Goal: Navigation & Orientation: Locate item on page

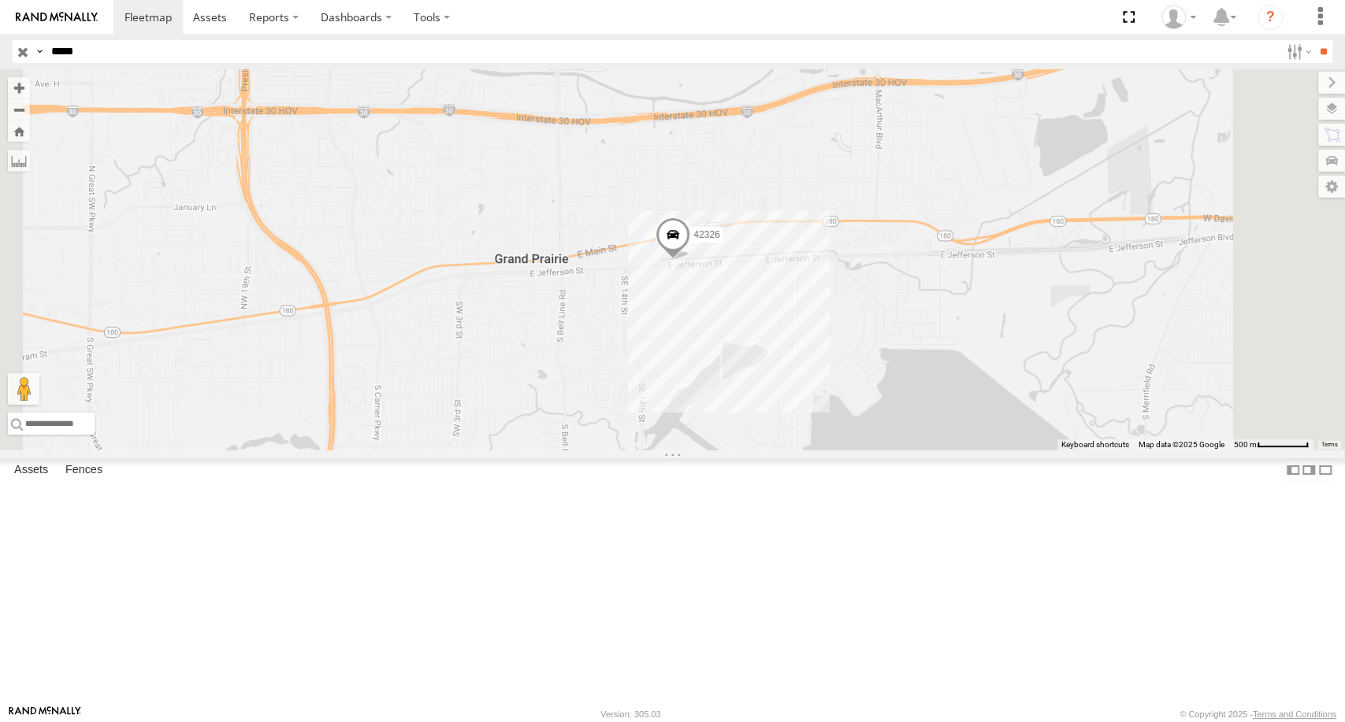
click at [176, 49] on input "*****" at bounding box center [662, 51] width 1235 height 23
click at [690, 260] on span at bounding box center [672, 238] width 35 height 43
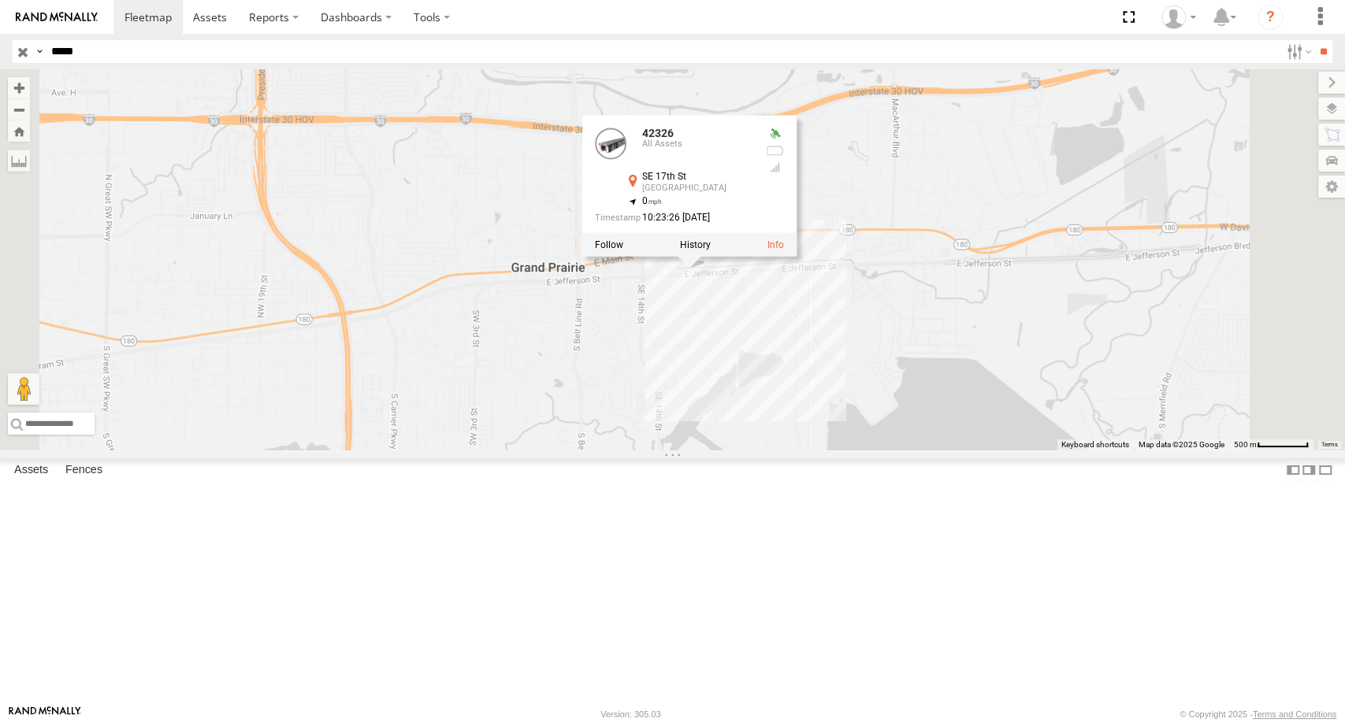
click at [17, 58] on input "button" at bounding box center [23, 51] width 20 height 23
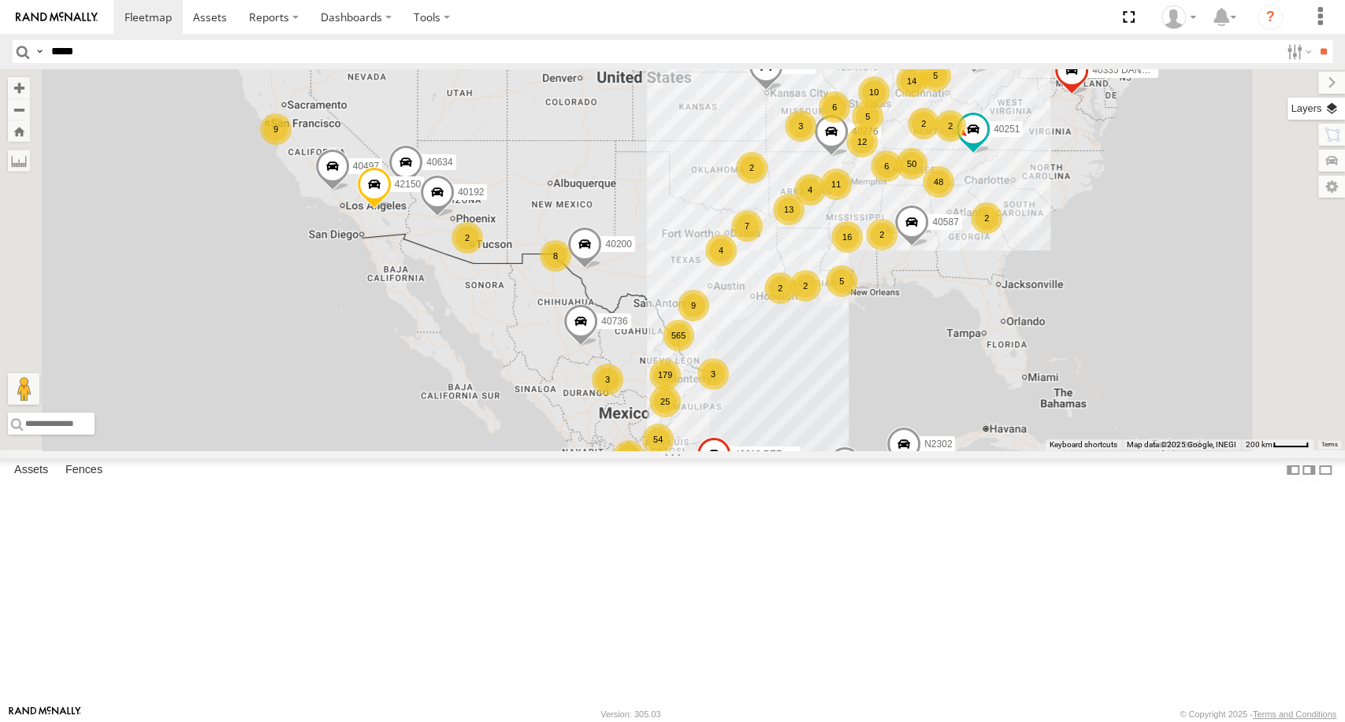
click at [1339, 104] on label at bounding box center [1316, 109] width 58 height 22
click at [0, 0] on span "Basemaps" at bounding box center [0, 0] width 0 height 0
click at [0, 0] on span "Terrain" at bounding box center [0, 0] width 0 height 0
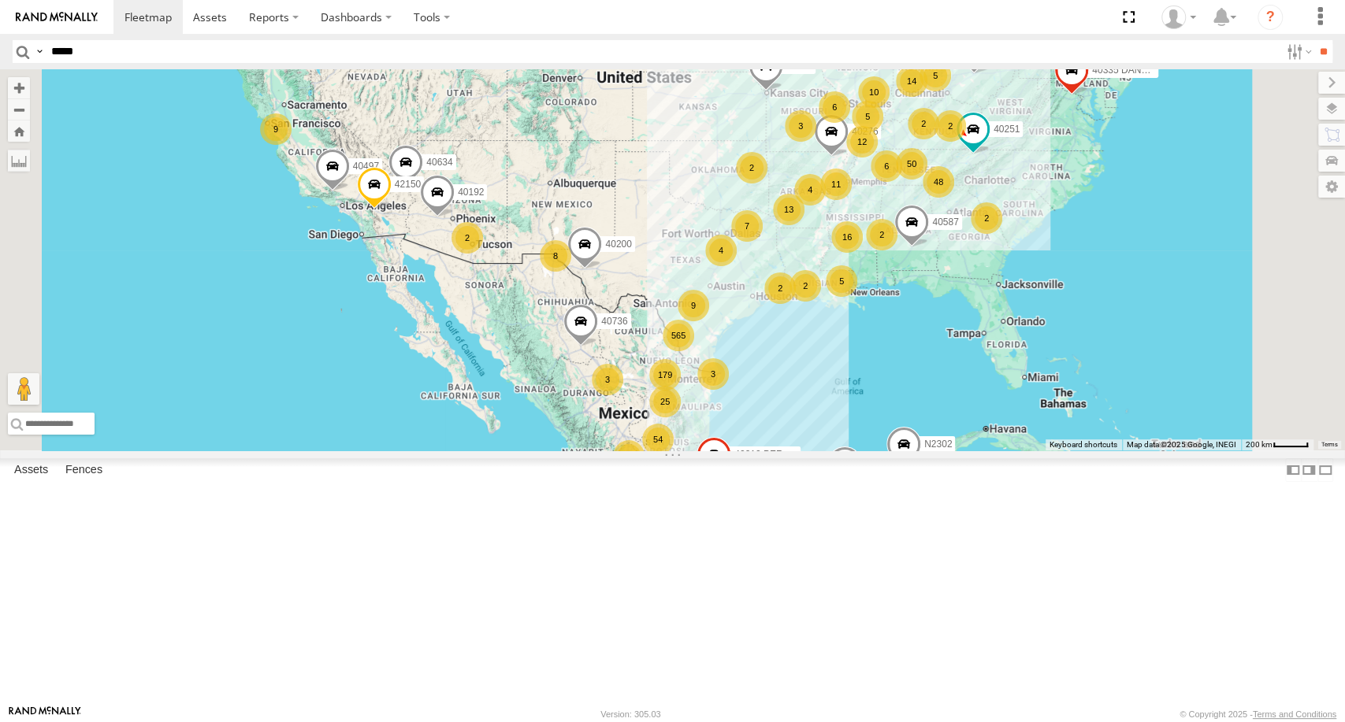
click at [0, 0] on span "Satellite" at bounding box center [0, 0] width 0 height 0
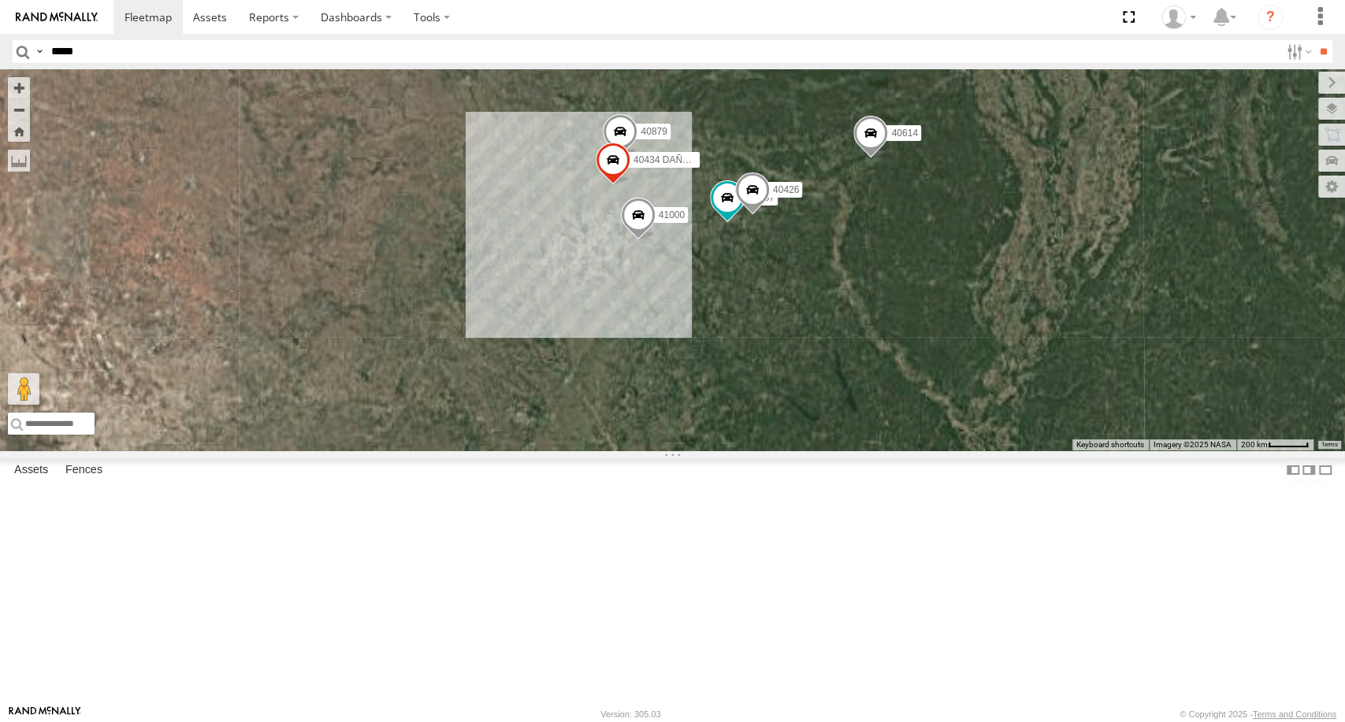
drag, startPoint x: 711, startPoint y: 364, endPoint x: 889, endPoint y: 244, distance: 215.2
click at [889, 244] on div "To navigate the map with touch gestures double-tap and hold your finger on the …" at bounding box center [672, 259] width 1345 height 381
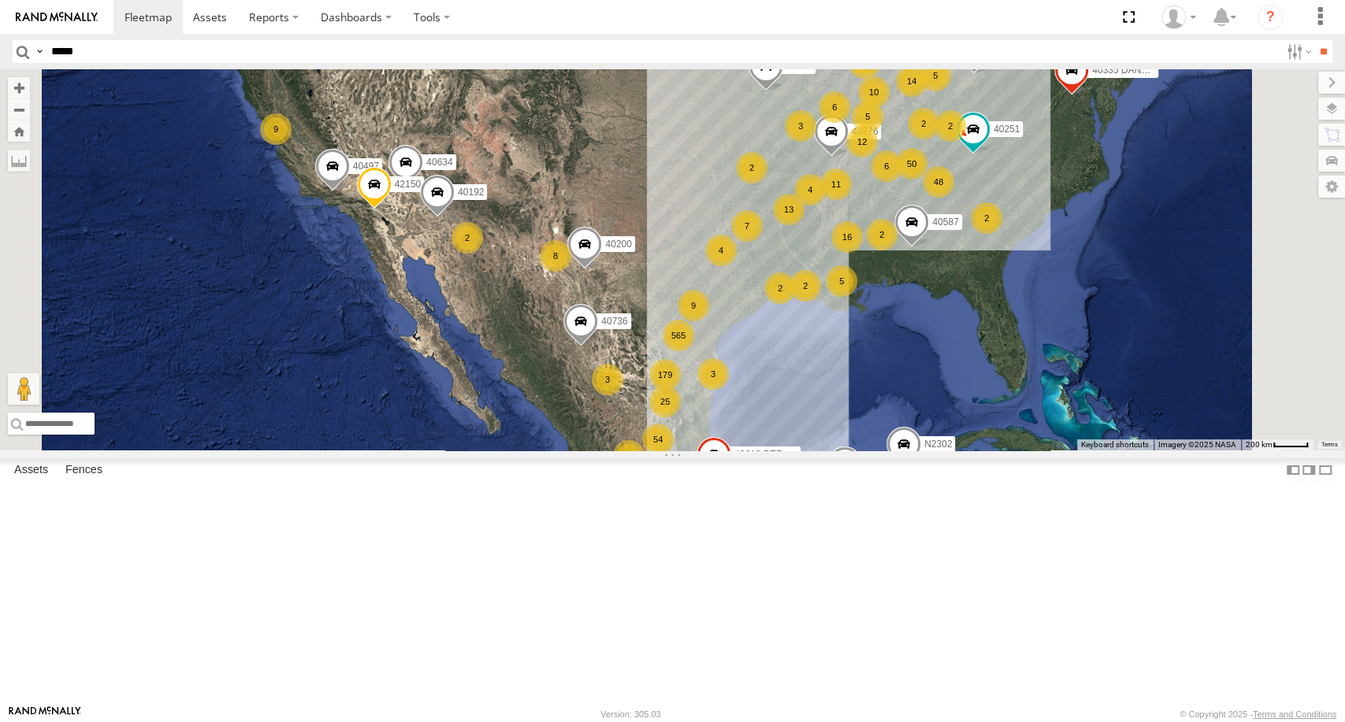
click at [927, 97] on div "14" at bounding box center [912, 81] width 32 height 32
